Goal: Navigation & Orientation: Find specific page/section

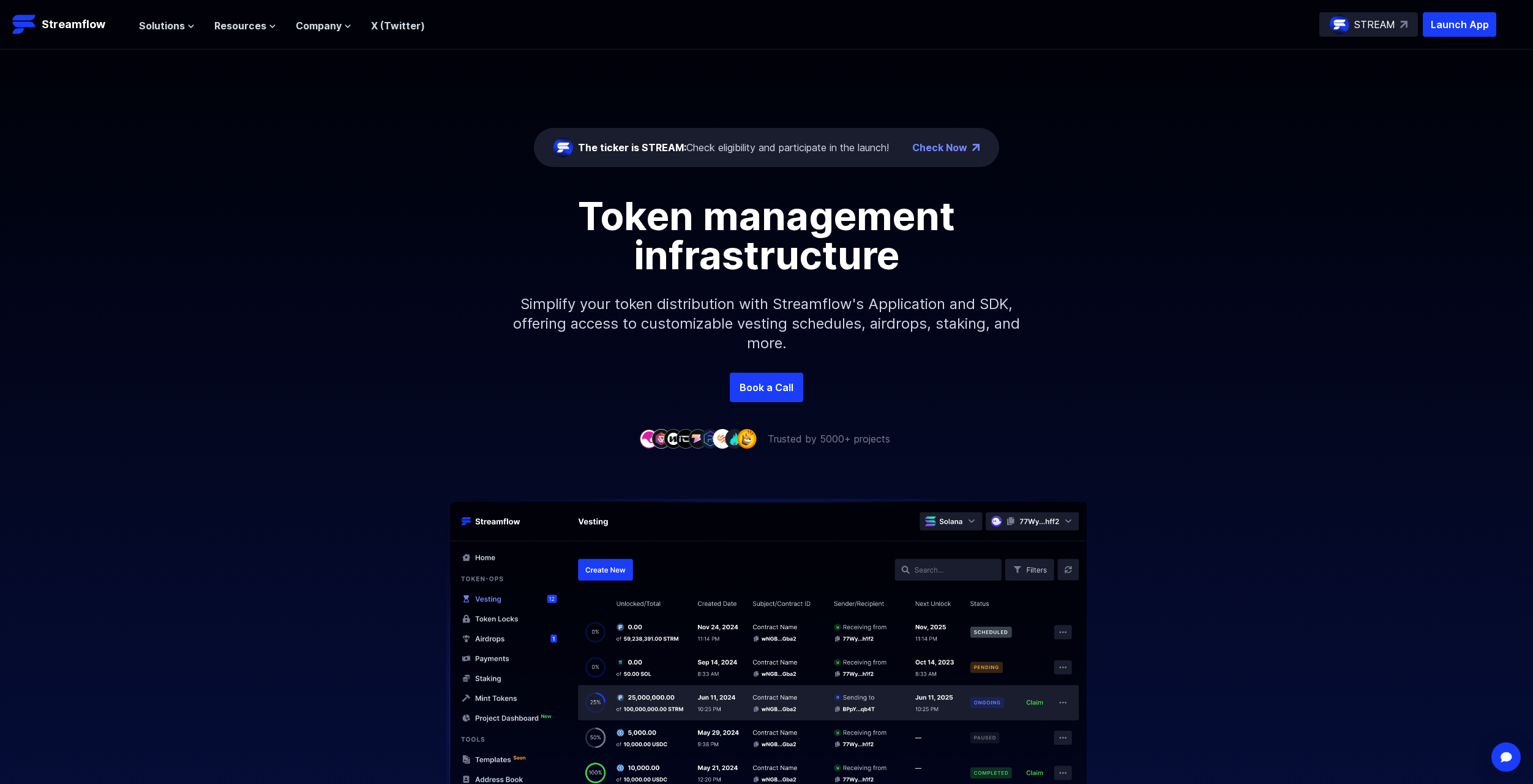
click at [923, 148] on link "Check Now" at bounding box center [939, 147] width 55 height 15
click at [75, 23] on p "Streamflow" at bounding box center [74, 24] width 64 height 17
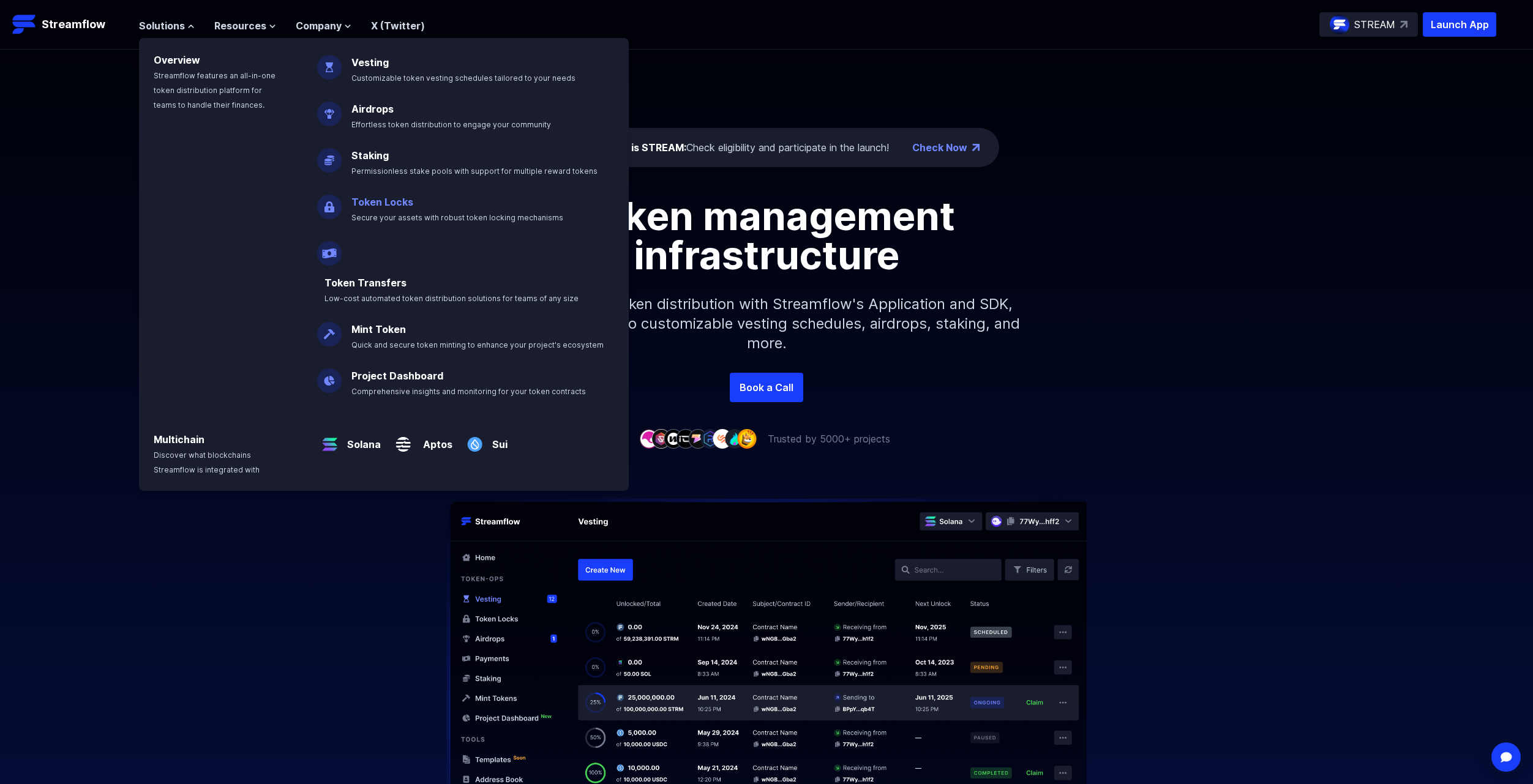
click at [406, 190] on p "Token Locks Secure your assets with robust token locking mechanisms" at bounding box center [466, 204] width 244 height 39
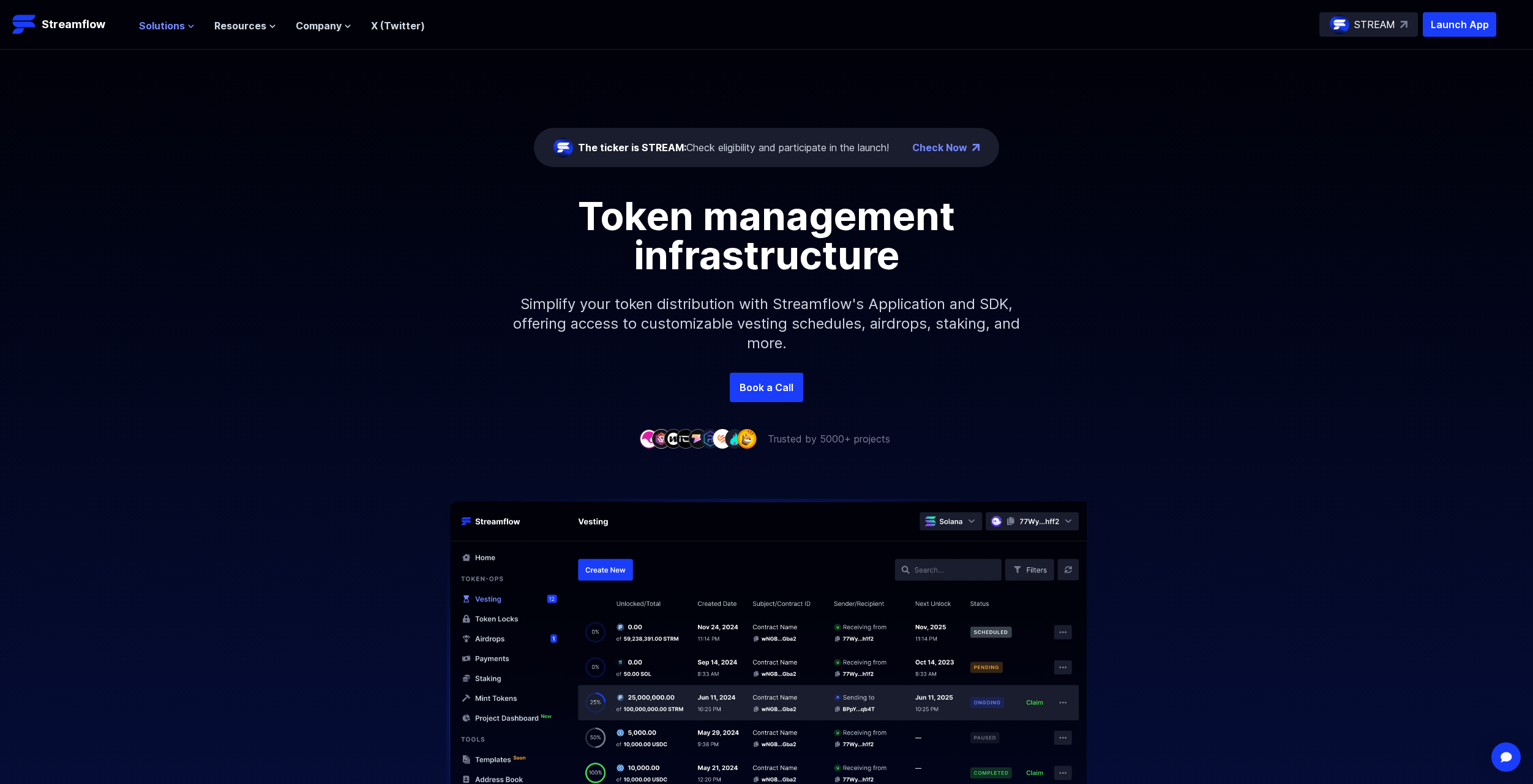
click at [183, 30] on button "Solutions" at bounding box center [167, 25] width 56 height 15
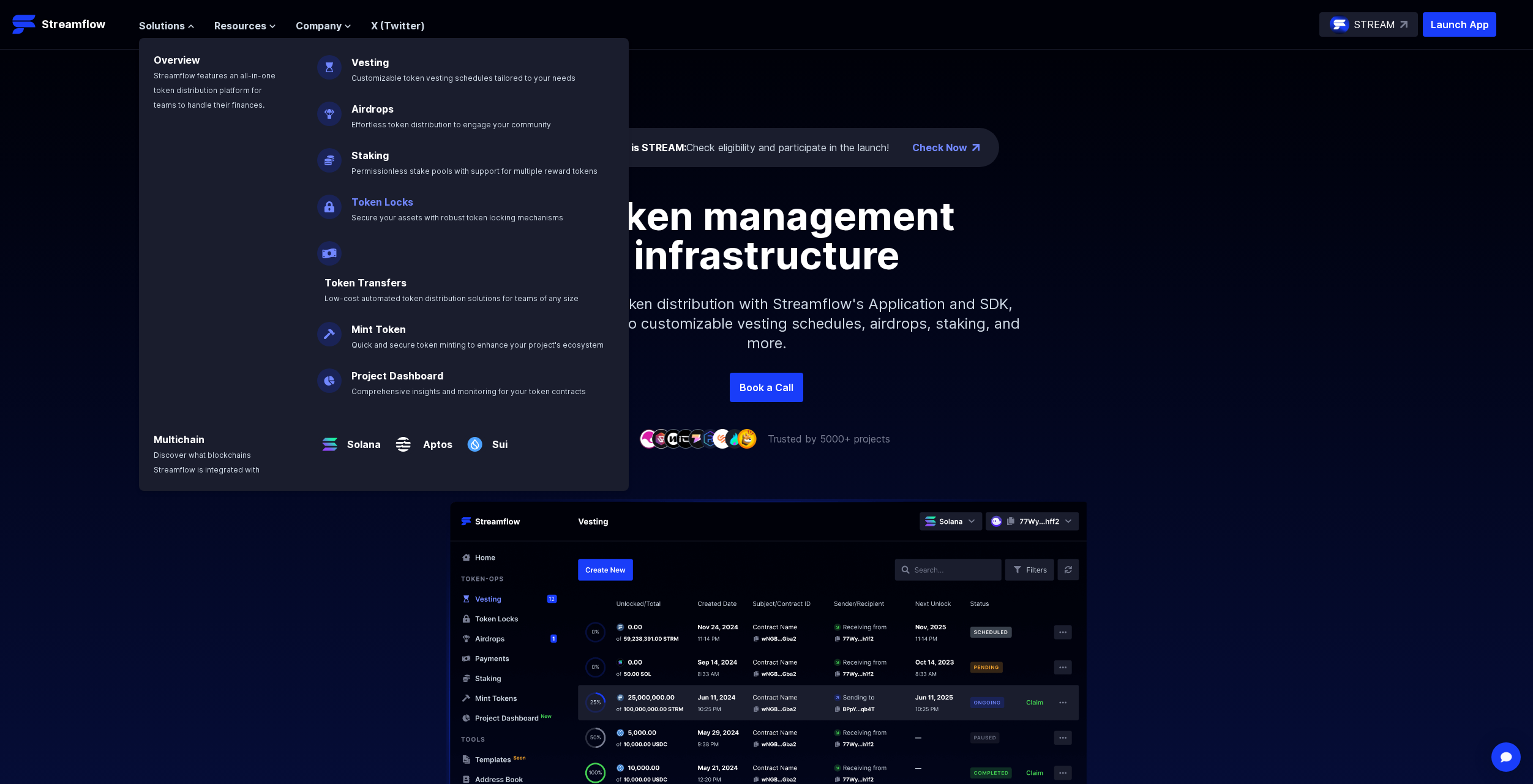
click at [363, 205] on link "Token Locks" at bounding box center [383, 202] width 62 height 12
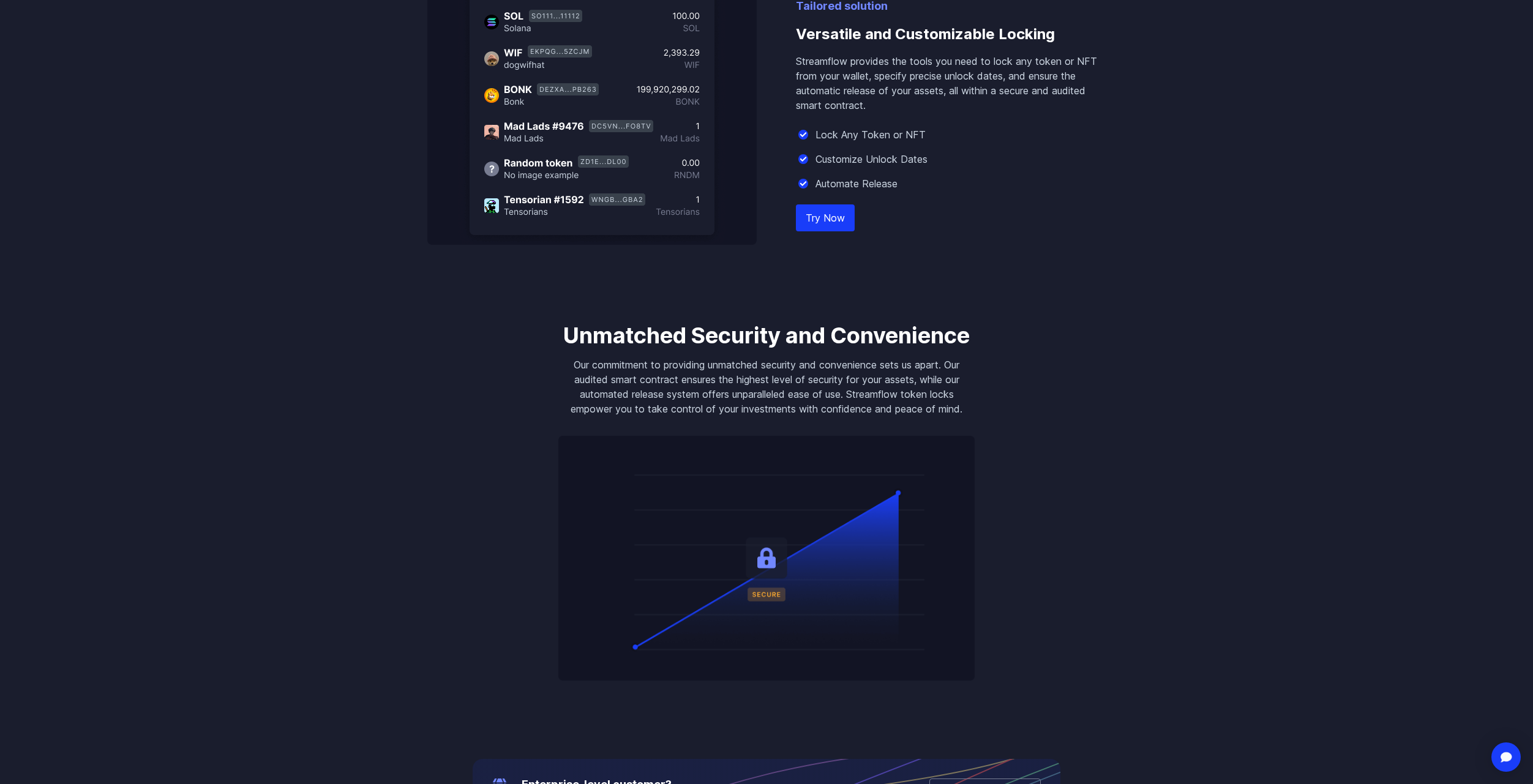
scroll to position [1468, 0]
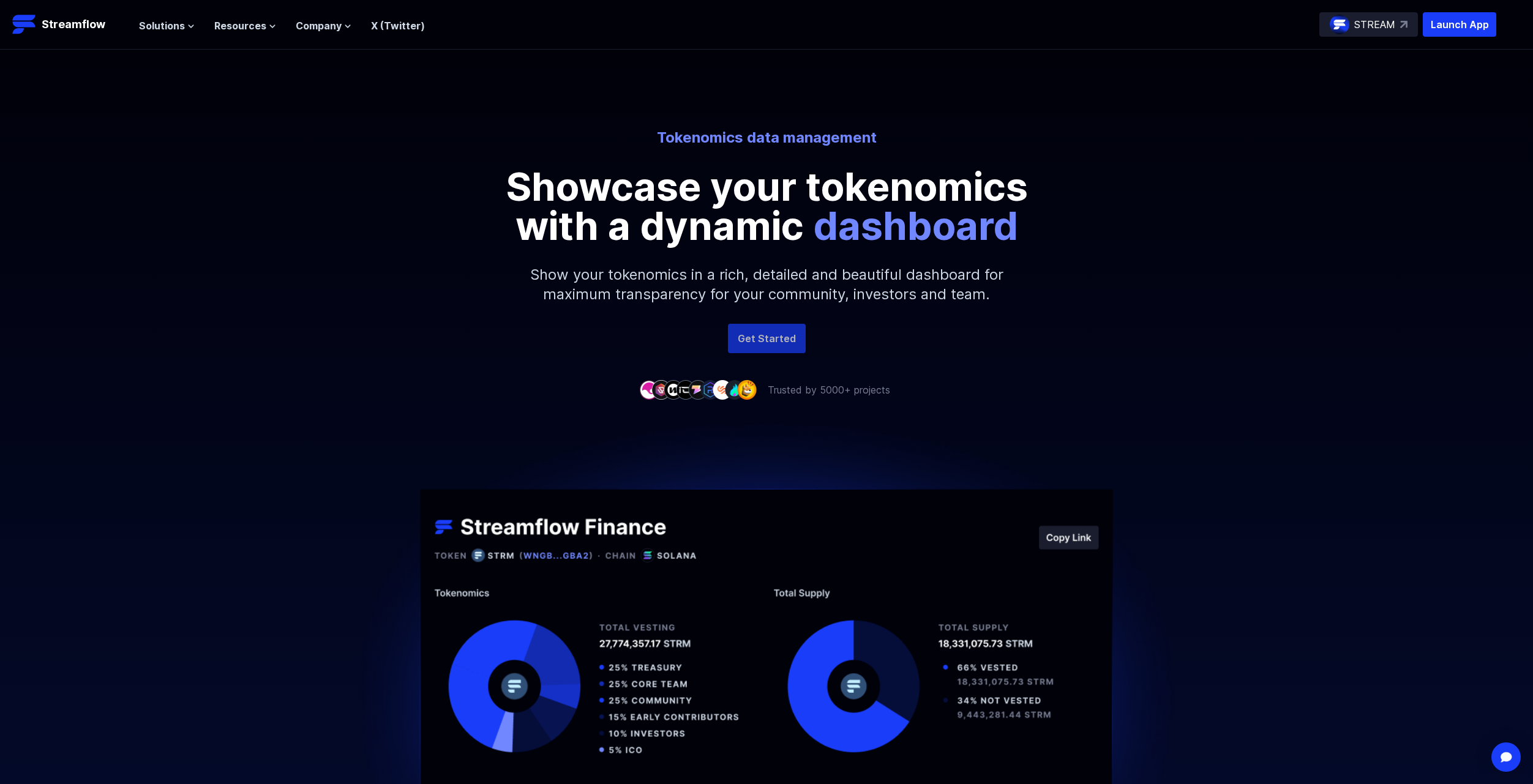
click at [762, 345] on link "Get Started" at bounding box center [766, 338] width 78 height 29
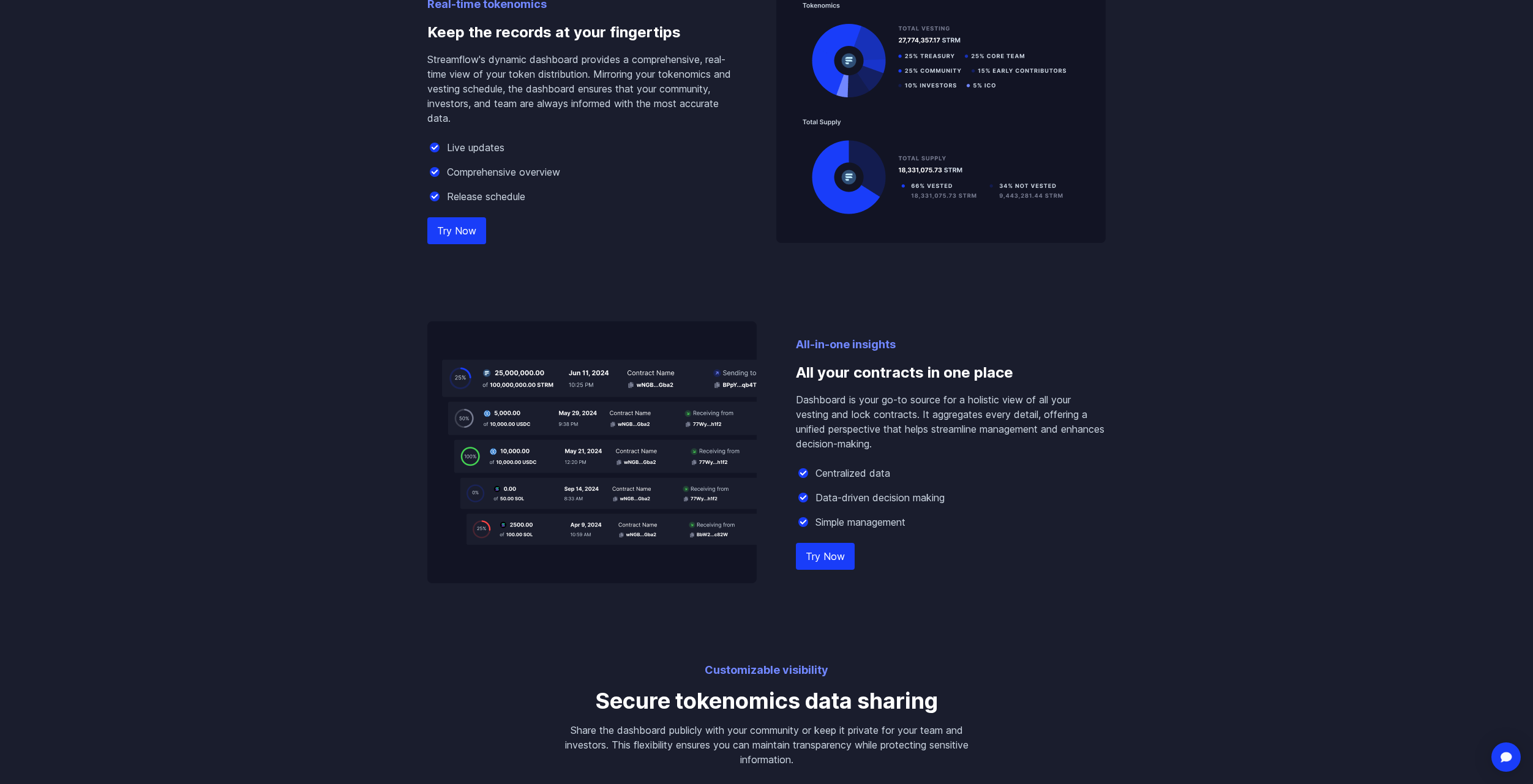
scroll to position [1713, 0]
